Goal: Task Accomplishment & Management: Manage account settings

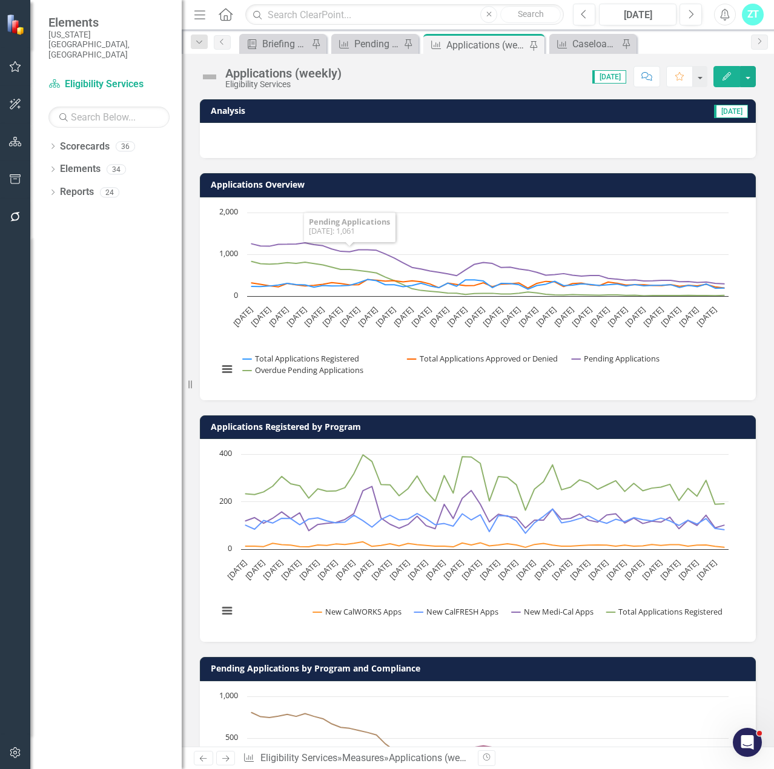
click at [723, 74] on icon "Edit" at bounding box center [726, 76] width 11 height 8
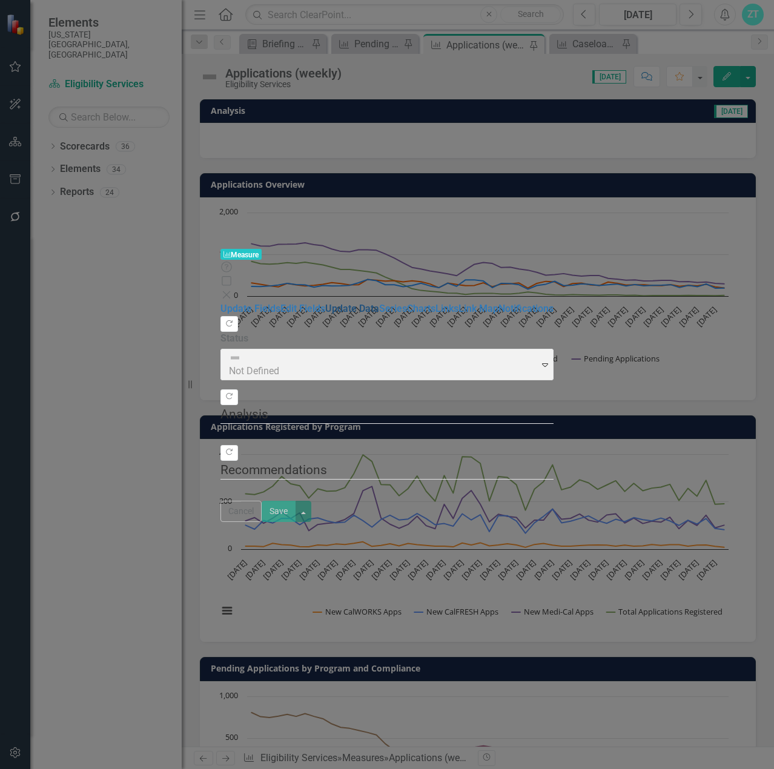
click at [325, 303] on link "Update Data" at bounding box center [352, 309] width 54 height 12
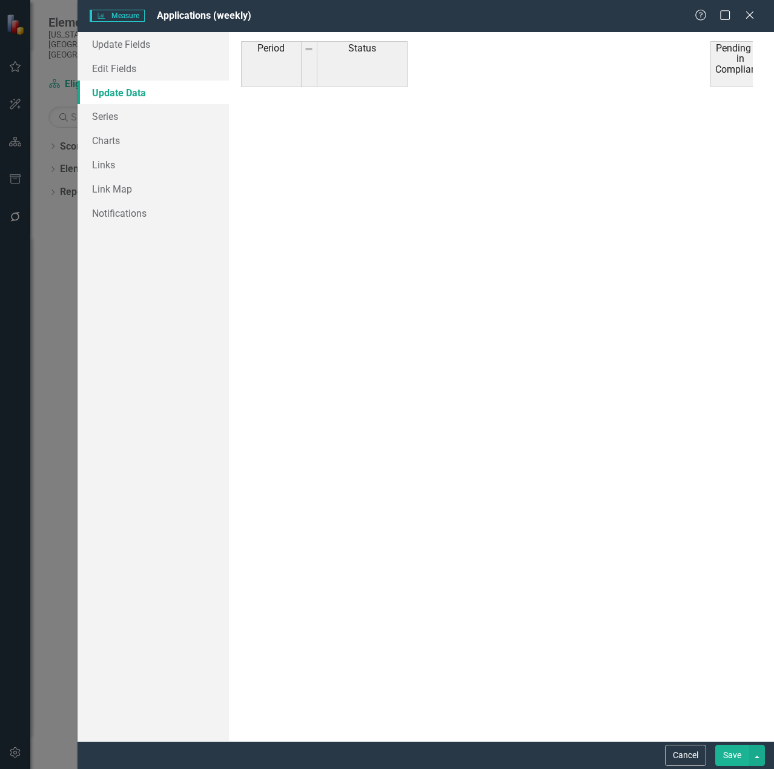
scroll to position [5565, 0]
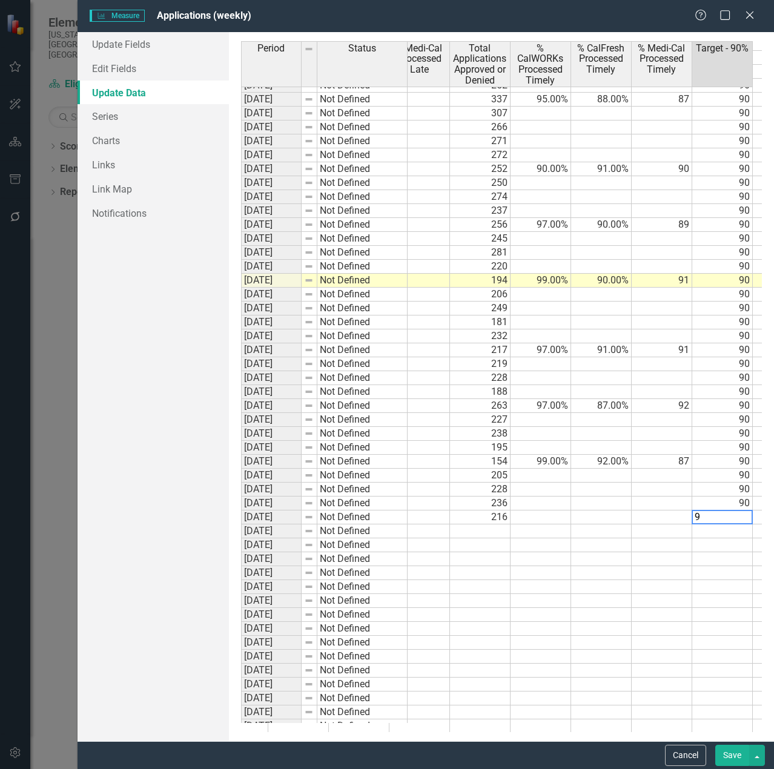
type textarea "90"
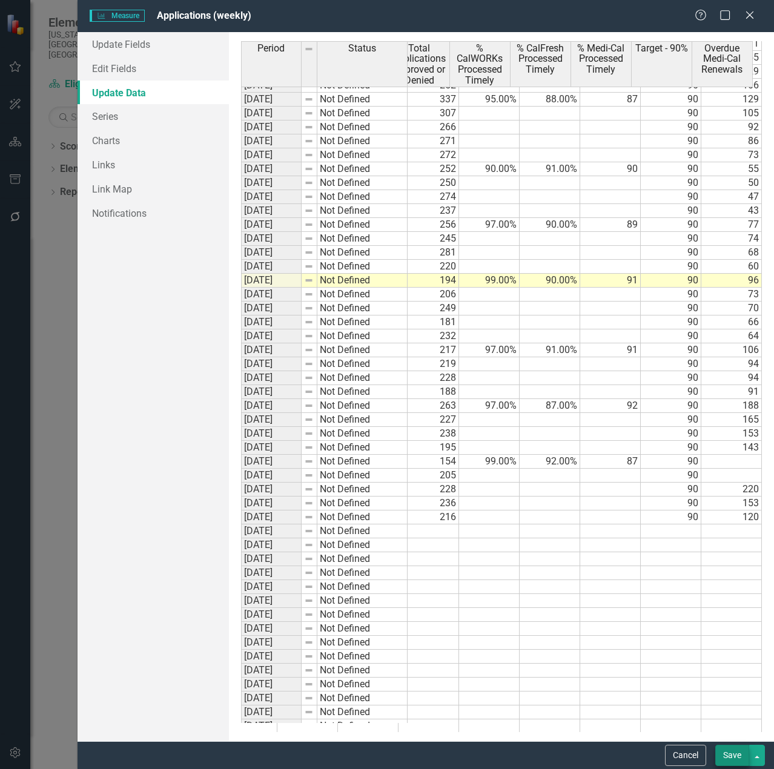
type textarea "120"
click at [730, 759] on button "Save" at bounding box center [732, 755] width 34 height 21
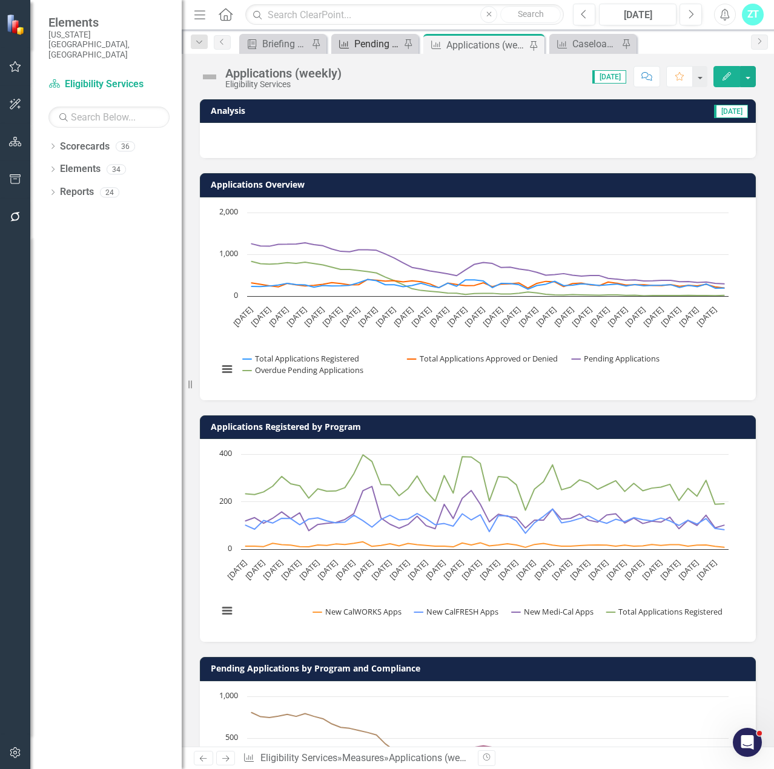
click at [357, 43] on div "Pending Stats" at bounding box center [377, 43] width 46 height 15
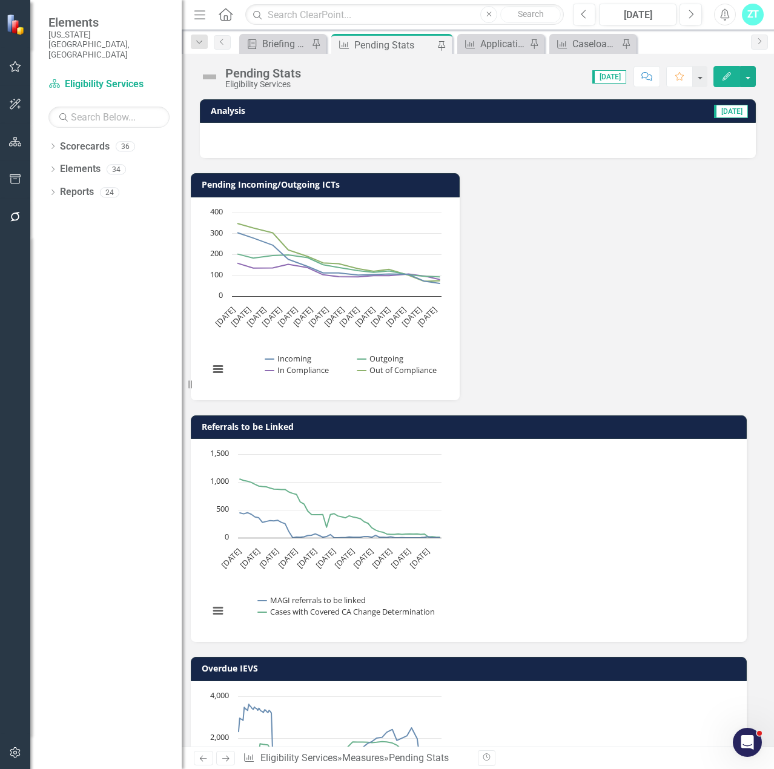
click at [720, 77] on button "Edit" at bounding box center [726, 76] width 27 height 21
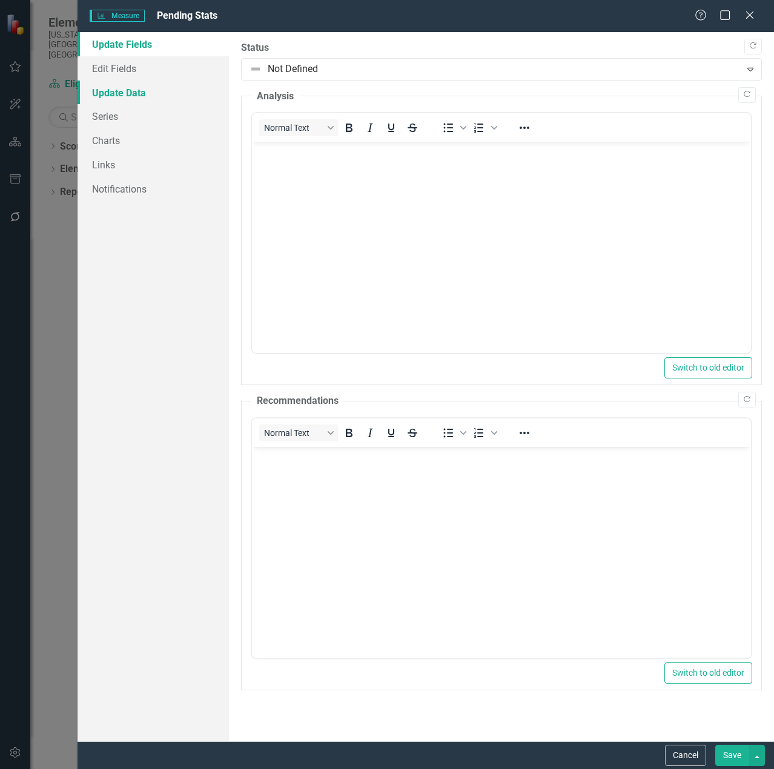
click at [124, 99] on link "Update Data" at bounding box center [152, 93] width 151 height 24
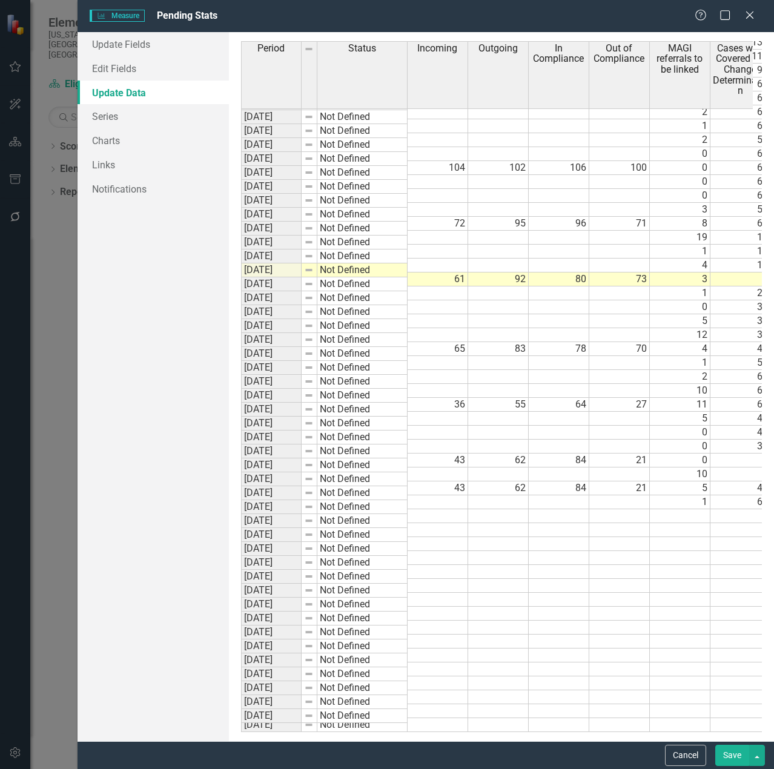
click at [689, 501] on tbody "11/11/2024 Not Defined 56 415 11/18/2024 Not Defined 0 432 11/25/2024 Not Defin…" at bounding box center [566, 300] width 651 height 864
type textarea "25"
click at [660, 607] on td at bounding box center [680, 614] width 61 height 14
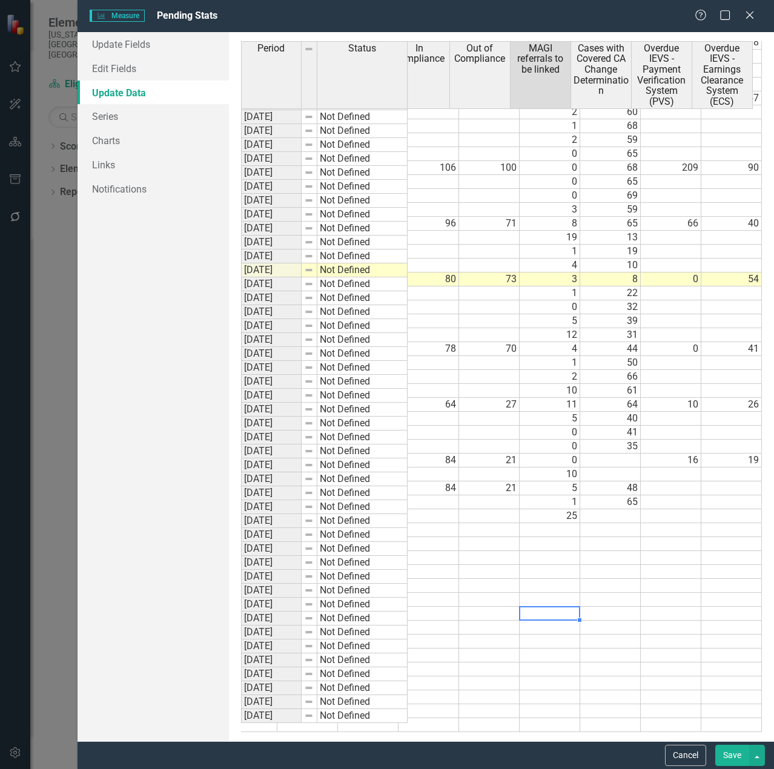
click at [615, 509] on td at bounding box center [610, 516] width 61 height 14
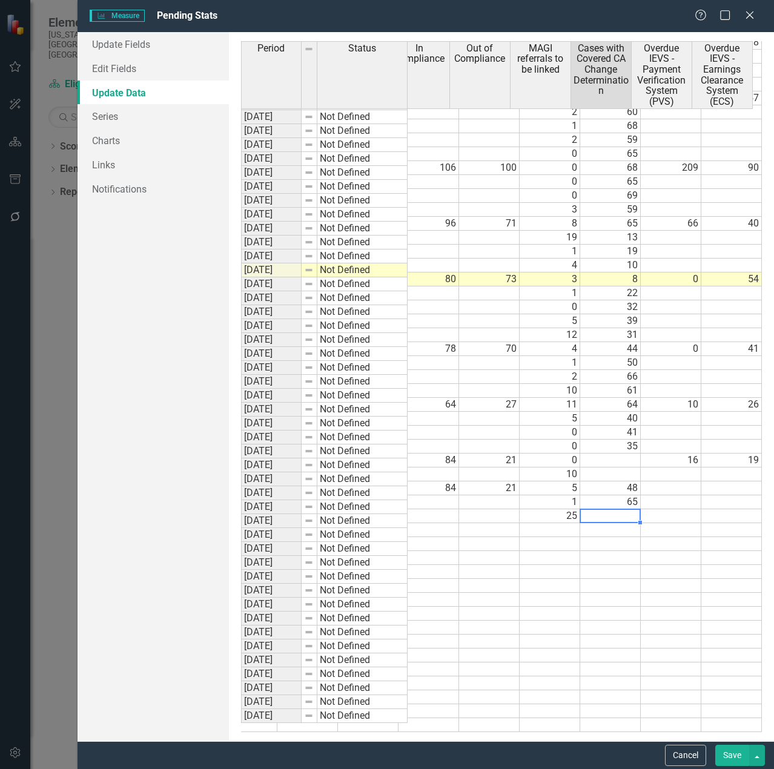
click at [618, 511] on td at bounding box center [610, 516] width 61 height 14
click at [602, 510] on td at bounding box center [610, 516] width 61 height 14
type textarea "70"
click at [530, 621] on td at bounding box center [549, 628] width 61 height 14
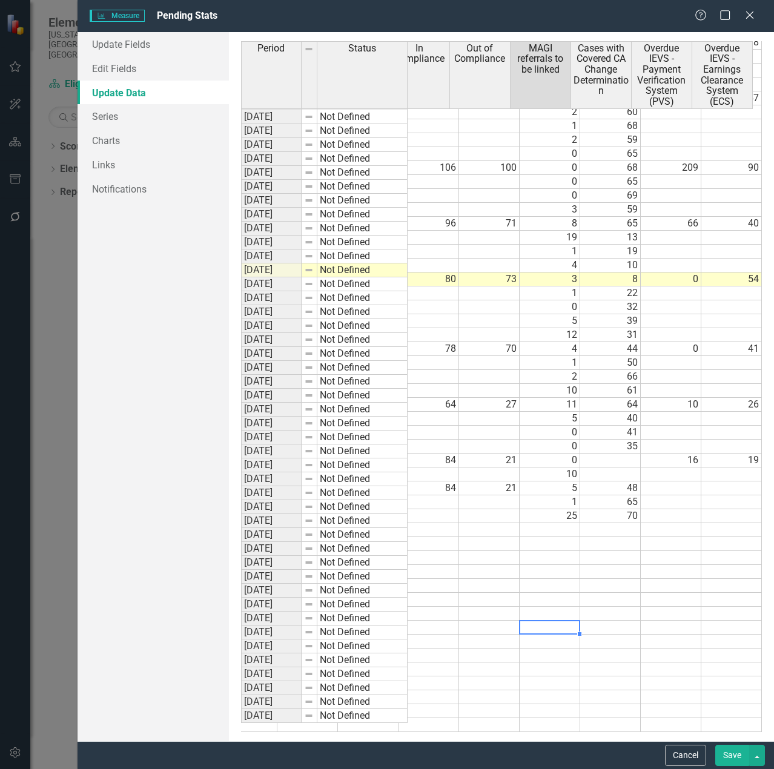
click at [597, 523] on td at bounding box center [610, 530] width 61 height 14
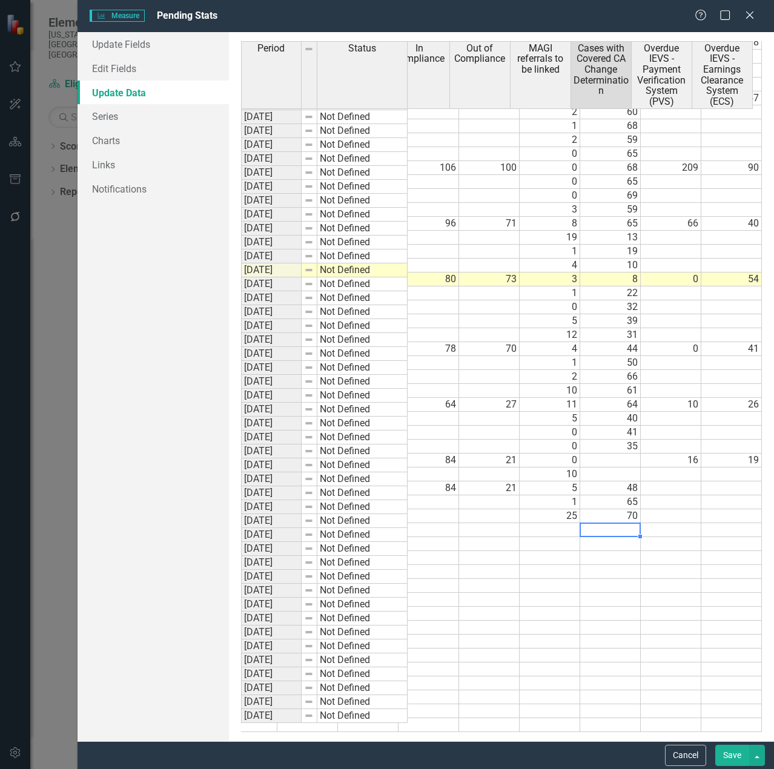
click at [644, 509] on td at bounding box center [671, 516] width 61 height 14
click at [726, 748] on button "Save" at bounding box center [732, 755] width 34 height 21
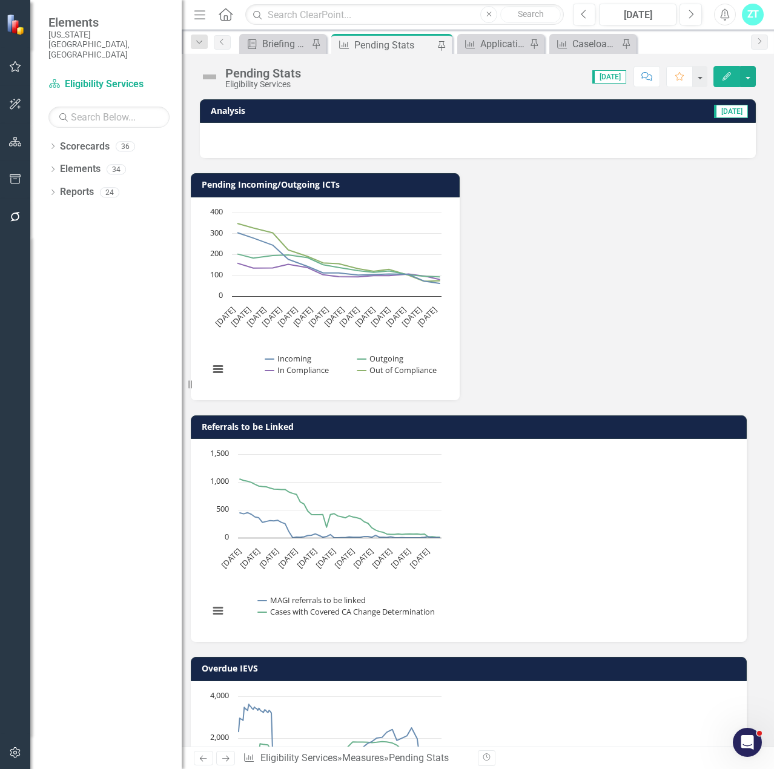
click at [321, 503] on div "Pending Incoming/Outgoing ICTs Chart Line chart with 4 lines. The chart has 1 X…" at bounding box center [478, 520] width 574 height 725
click at [265, 45] on div "Briefing Books" at bounding box center [285, 43] width 46 height 15
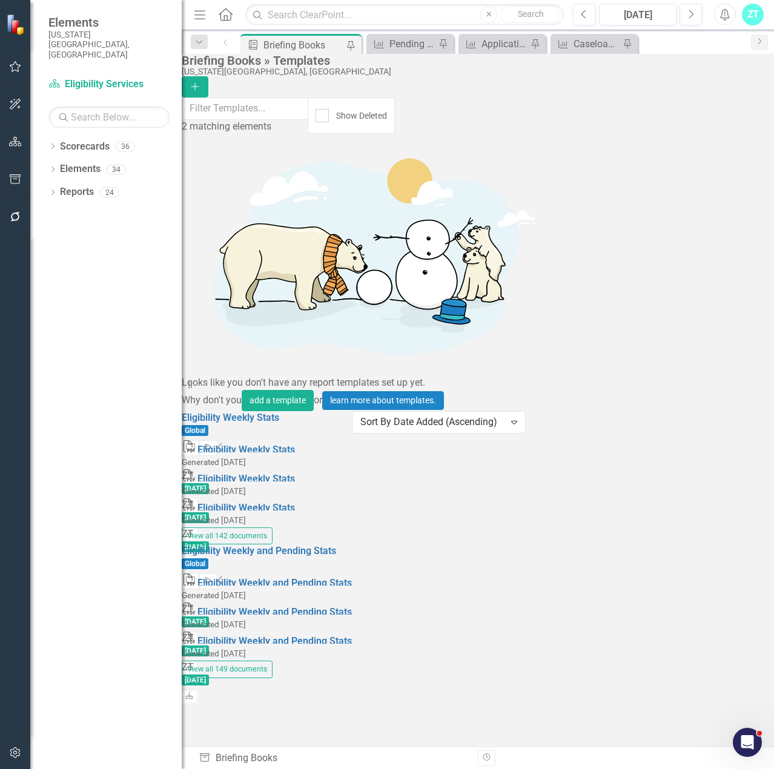
click at [213, 444] on icon "Start" at bounding box center [207, 447] width 9 height 7
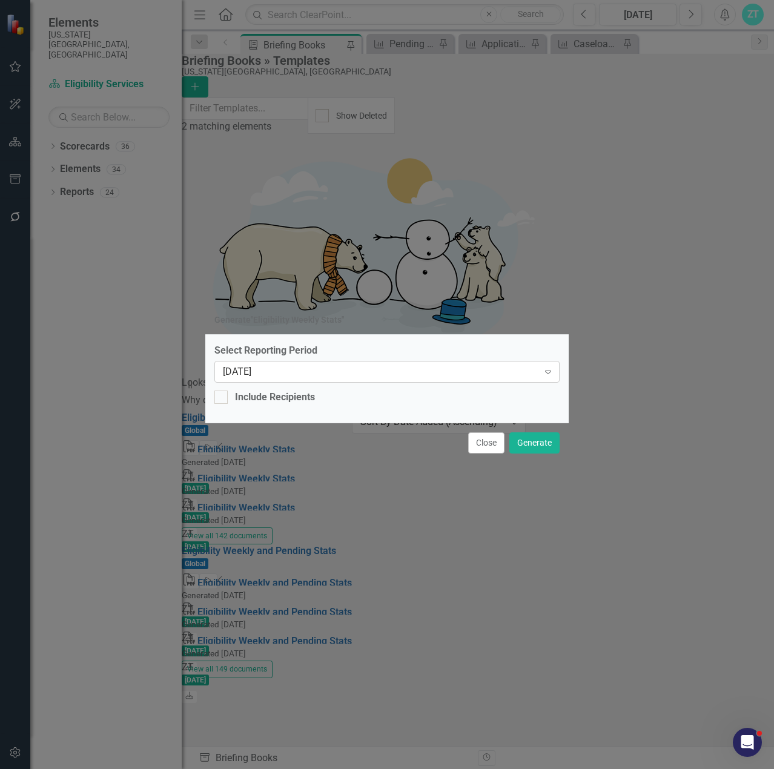
click at [473, 383] on div "6/2/2025 Expand" at bounding box center [386, 372] width 345 height 22
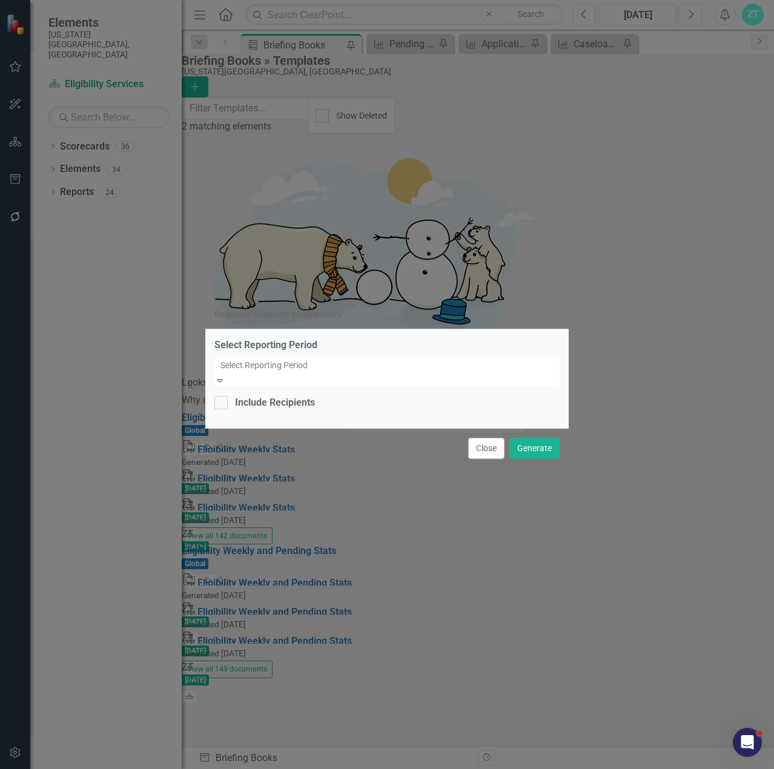
scroll to position [11439, 0]
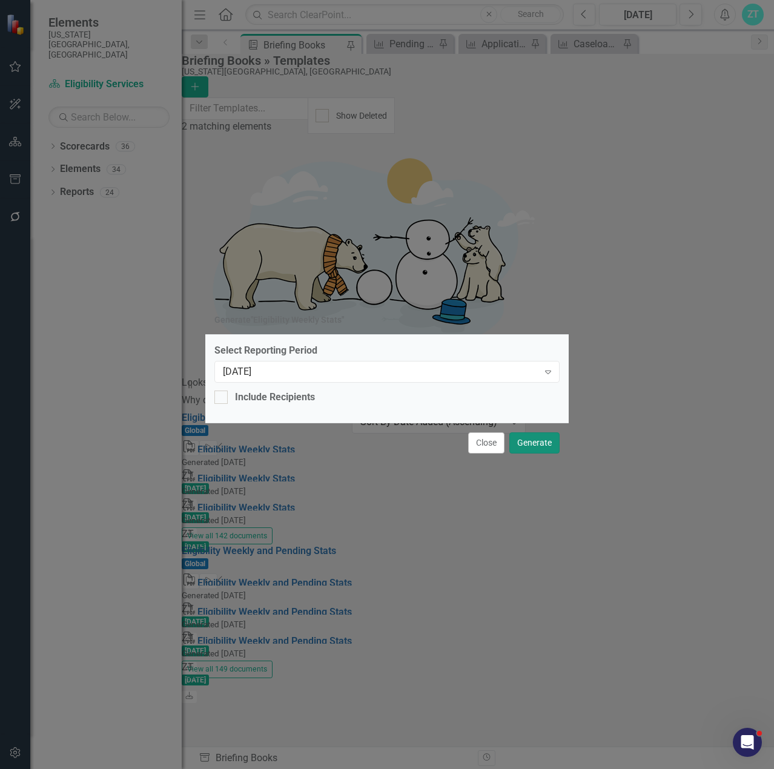
click at [533, 435] on button "Generate" at bounding box center [534, 442] width 50 height 21
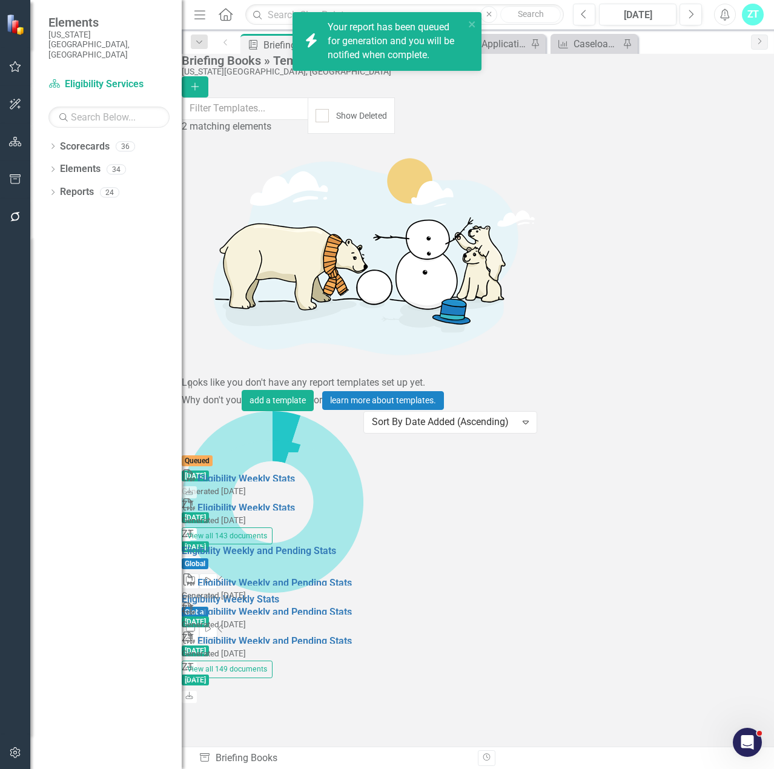
click at [211, 577] on icon "button" at bounding box center [208, 580] width 5 height 7
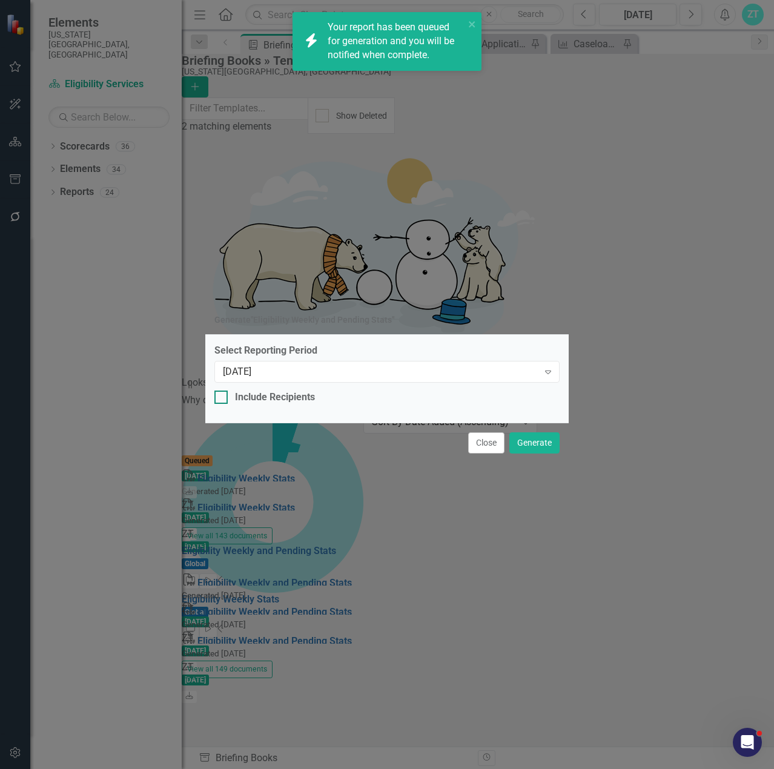
click at [532, 394] on div "Include Recipients" at bounding box center [386, 398] width 345 height 14
click at [222, 394] on input "Include Recipients" at bounding box center [218, 395] width 8 height 8
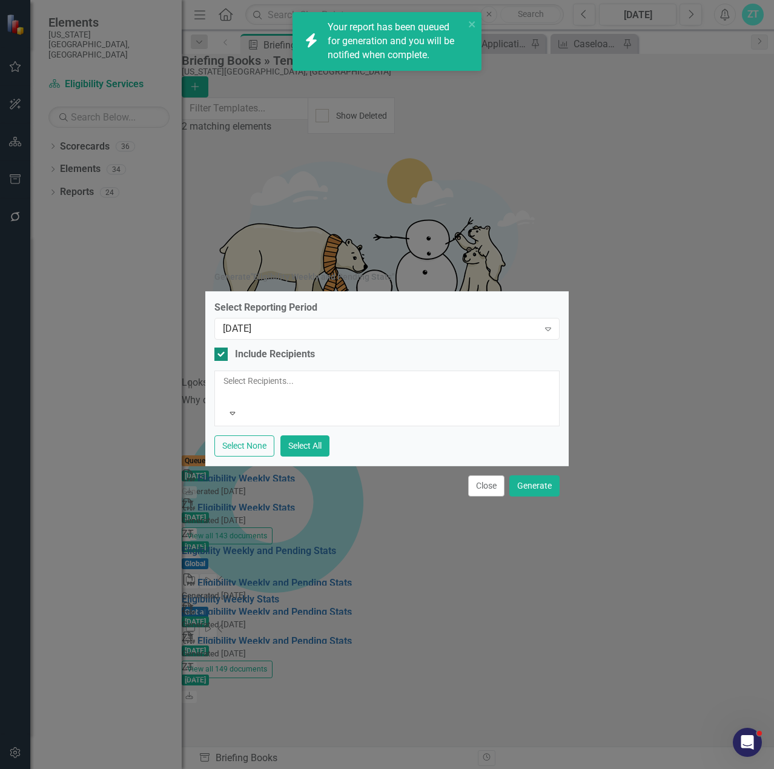
click at [532, 361] on div "Include Recipients" at bounding box center [386, 355] width 345 height 14
click at [222, 355] on input "Include Recipients" at bounding box center [218, 352] width 8 height 8
checkbox input "false"
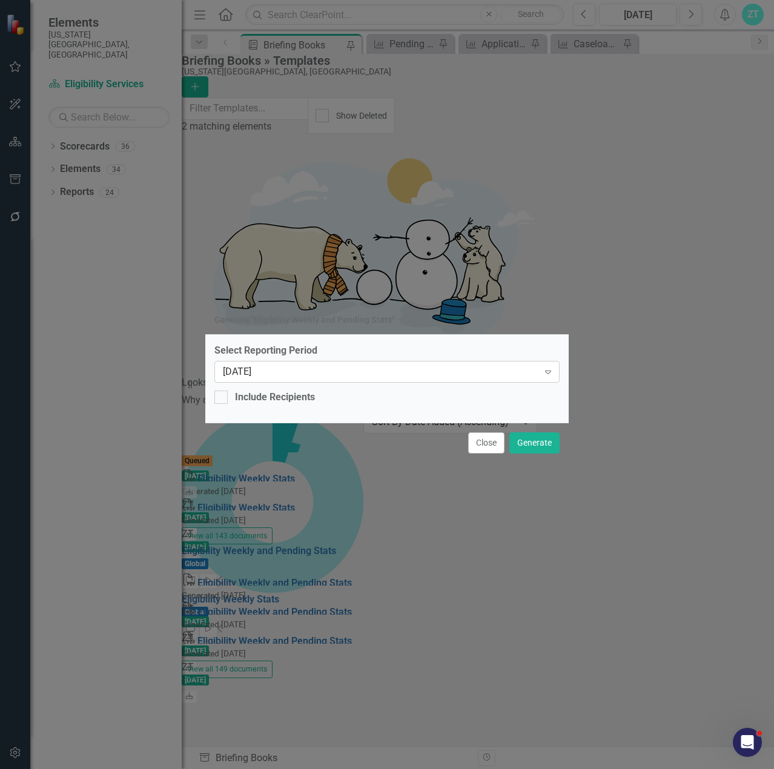
click at [532, 373] on div "[DATE]" at bounding box center [380, 371] width 315 height 14
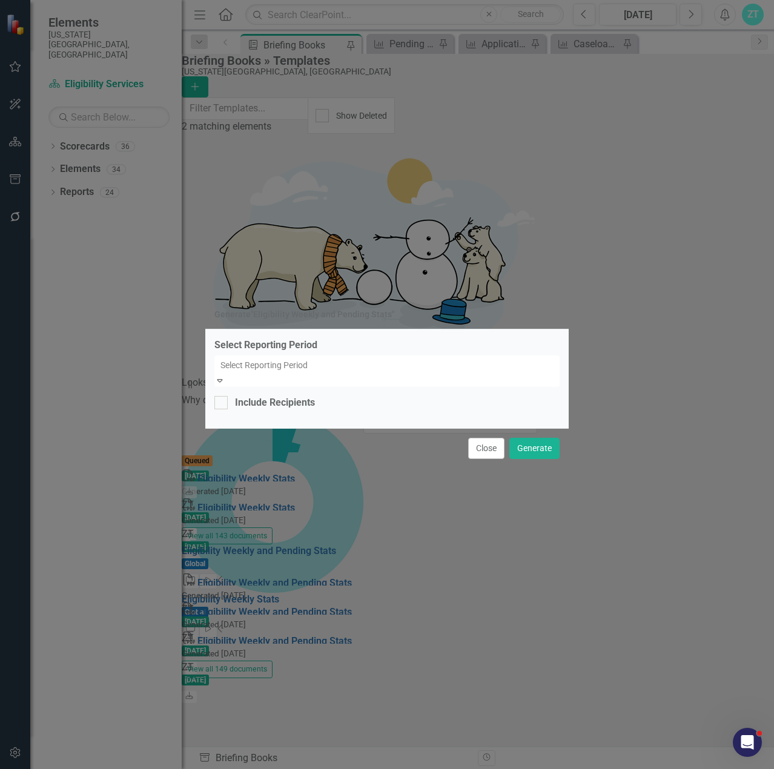
scroll to position [11355, 0]
drag, startPoint x: 285, startPoint y: 545, endPoint x: 285, endPoint y: 555, distance: 9.7
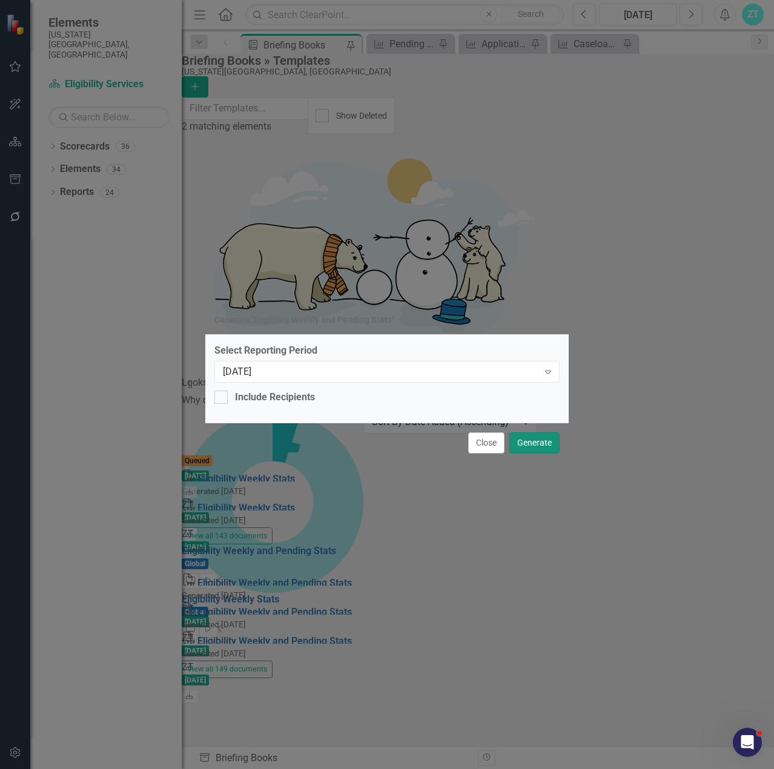
click at [543, 434] on button "Generate" at bounding box center [534, 442] width 50 height 21
